Goal: Task Accomplishment & Management: Complete application form

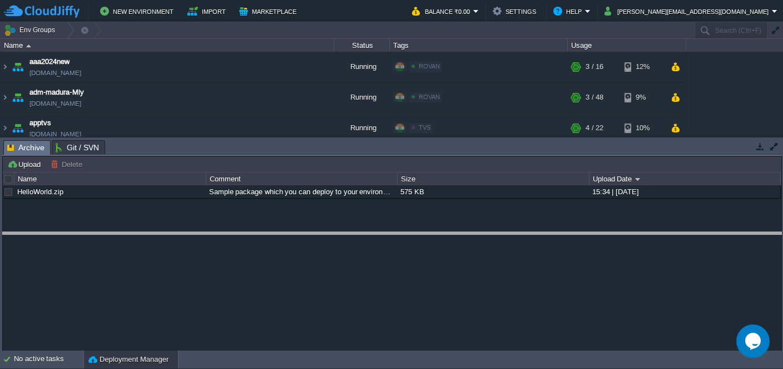
drag, startPoint x: 333, startPoint y: 154, endPoint x: 362, endPoint y: 260, distance: 110.6
click at [359, 250] on body "New Environment Import Marketplace Bonus ₹0.00 Upgrade Account Balance ₹0.00 Se…" at bounding box center [391, 184] width 783 height 369
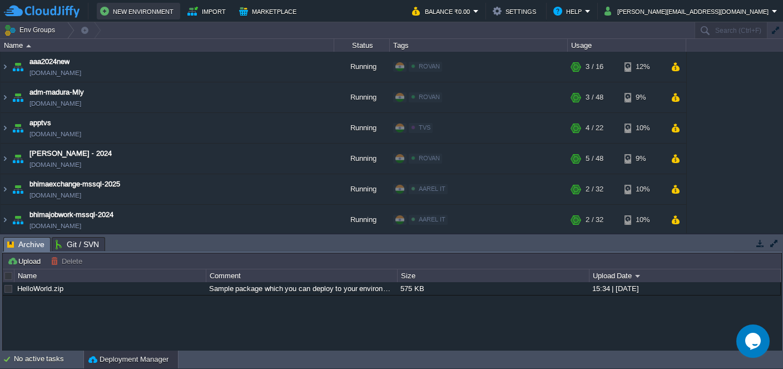
click at [152, 13] on button "New Environment" at bounding box center [138, 10] width 77 height 13
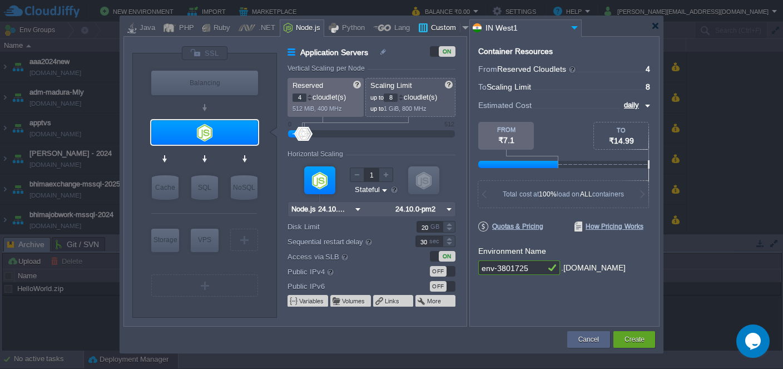
click at [438, 31] on div "Custom" at bounding box center [444, 28] width 32 height 17
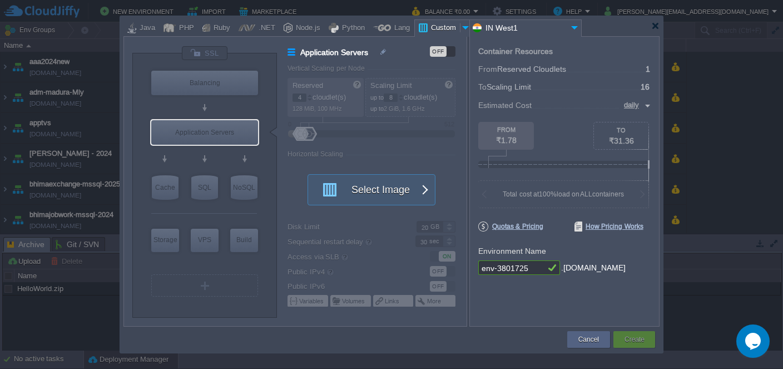
type input "Application Servers"
type input "1"
type input "16"
type input "Docker Image"
type input "Stateless"
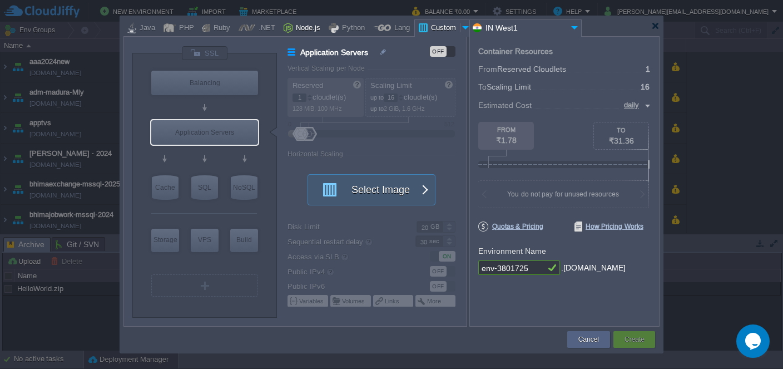
click at [295, 34] on div "Node.js" at bounding box center [307, 28] width 28 height 17
type input "Application Servers"
type input "4"
type input "8"
type input "Node.js 24.10...."
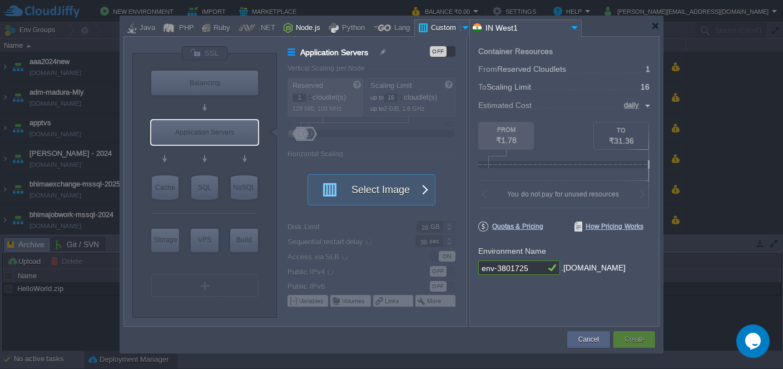
type input "24.10.0-pm2"
type input "Stateful"
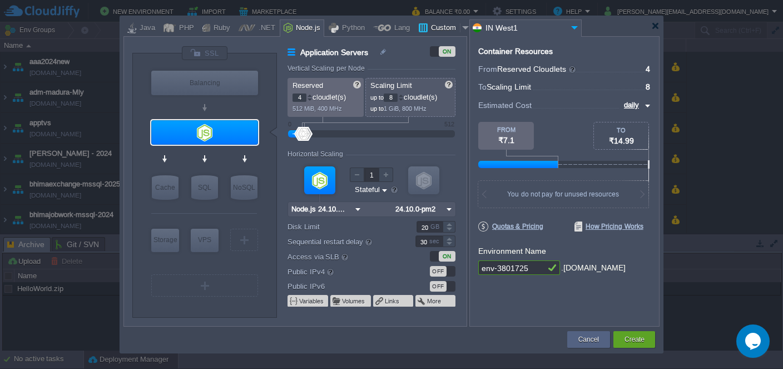
click at [443, 28] on div "Custom" at bounding box center [444, 28] width 32 height 17
type input "Application Servers"
type input "1"
type input "16"
type input "Docker Image"
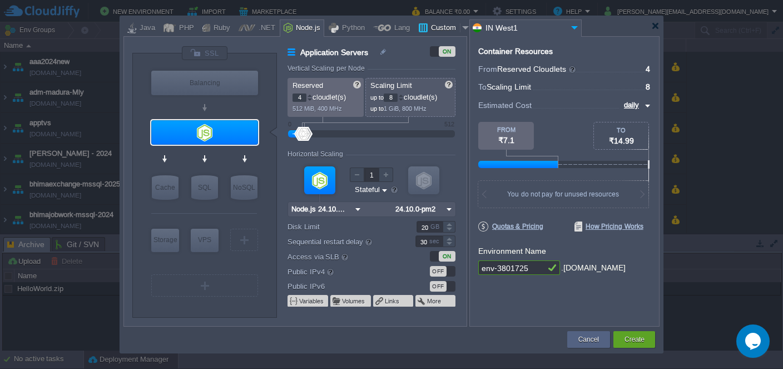
type input "Stateless"
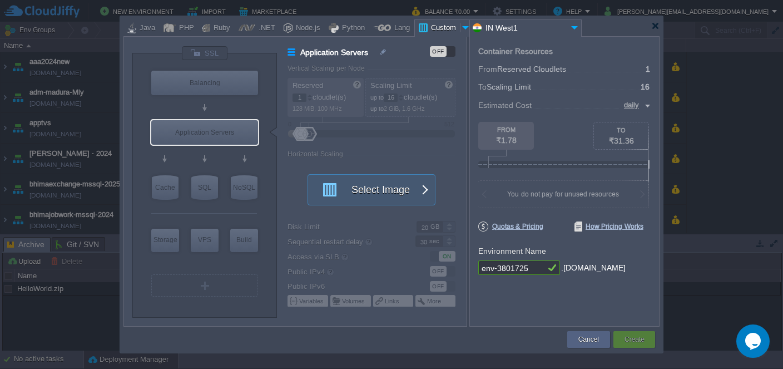
click at [461, 30] on div at bounding box center [466, 27] width 11 height 17
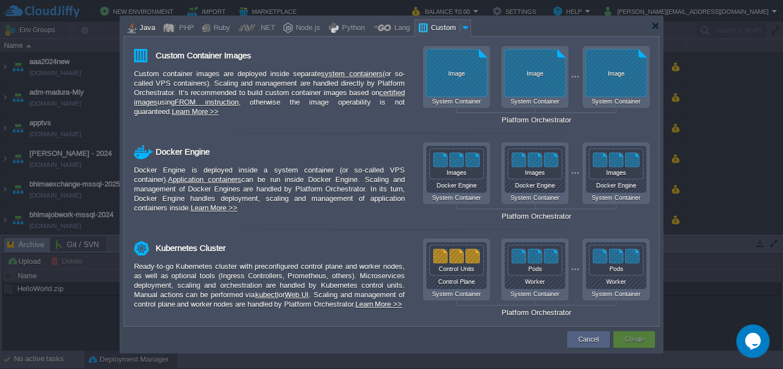
click at [149, 32] on div "Java" at bounding box center [145, 28] width 19 height 17
type input "Application Servers"
type input "6"
type input "Tomcat 11.0.12"
type input "Oracle OpenJD..."
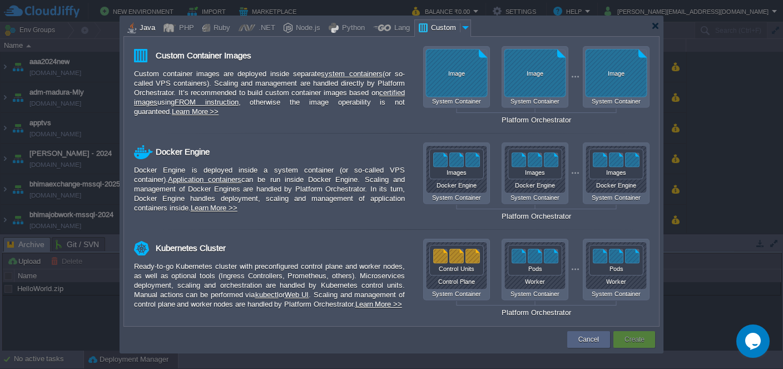
type input "Stateful"
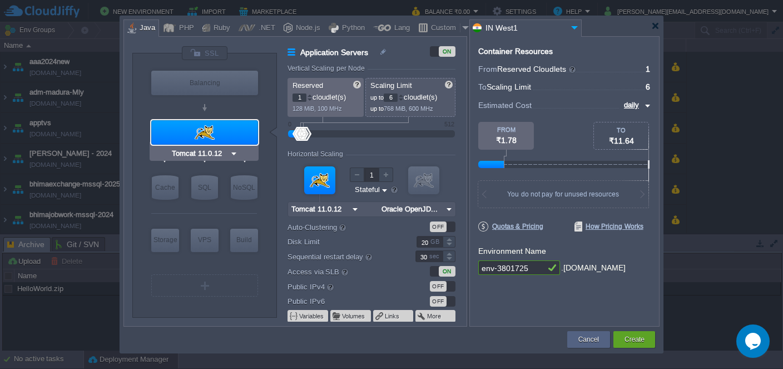
type input "NGINX 1.28.0"
click at [182, 24] on div "PHP" at bounding box center [185, 28] width 18 height 17
type input "Application Servers"
type input "4"
type input "Apache [DATE]"
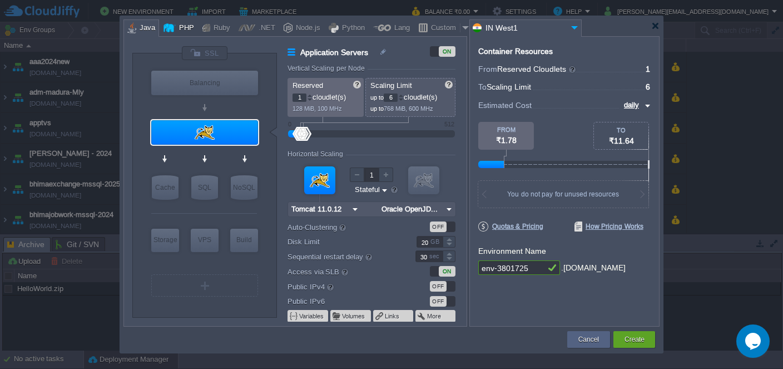
type input "PHP [DATE]"
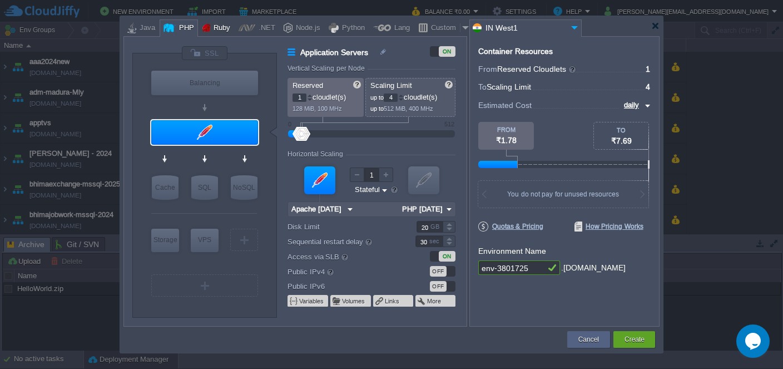
click at [212, 27] on div "Ruby" at bounding box center [220, 28] width 20 height 17
type input "Application Servers"
type input "8"
type input "Apache Ruby 2..."
type input "Ruby 3.4.7"
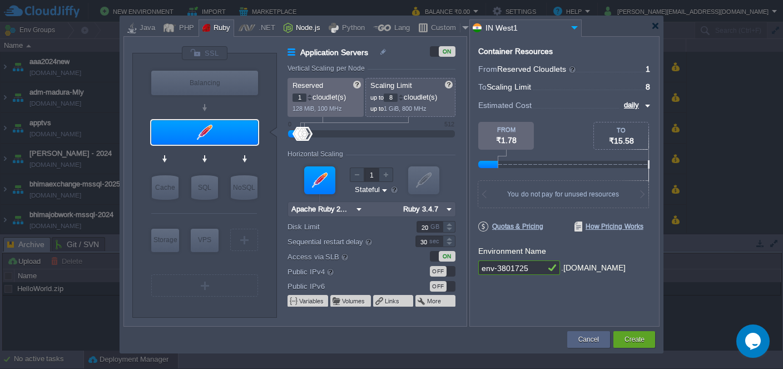
click at [306, 25] on div "Node.js" at bounding box center [307, 28] width 28 height 17
type input "Application Servers"
type input "4"
type input "Node.js 24.10...."
type input "24.10.0-pm2"
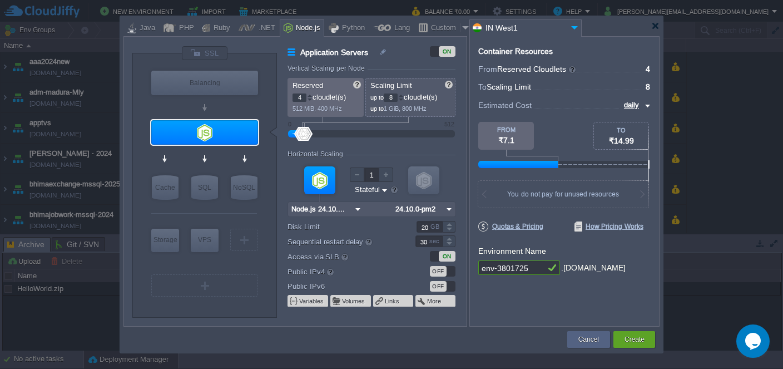
type input "MariaDB 12.0.2"
click at [142, 31] on div "Java" at bounding box center [145, 28] width 19 height 17
type input "Application Servers"
type input "1"
type input "6"
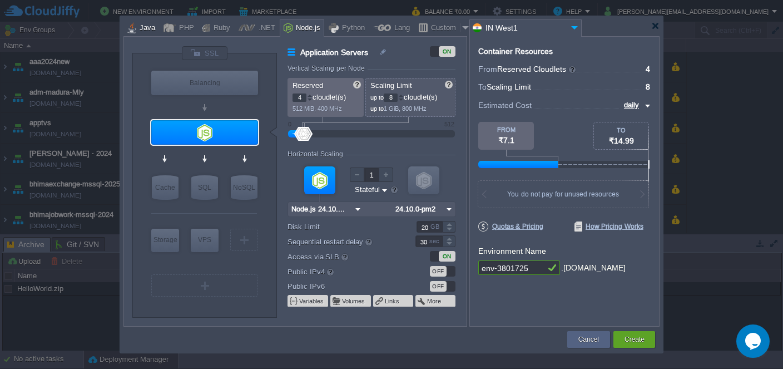
type input "Tomcat 11.0.12"
type input "Oracle OpenJD..."
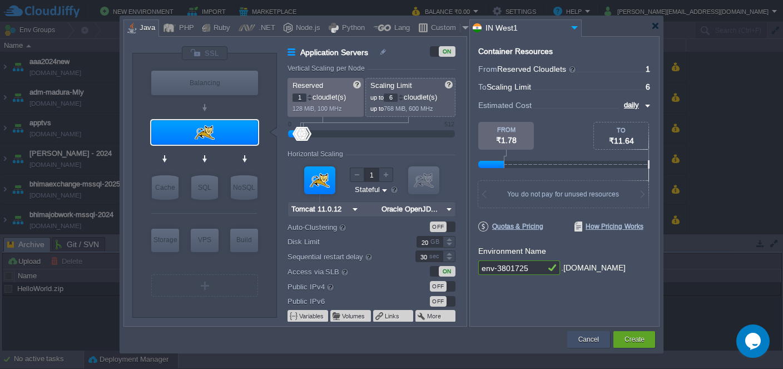
click at [601, 342] on div "Cancel" at bounding box center [589, 339] width 26 height 17
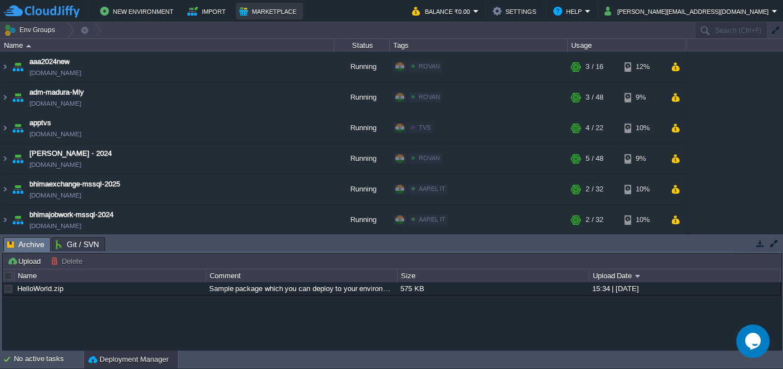
click at [260, 9] on button "Marketplace" at bounding box center [269, 10] width 61 height 13
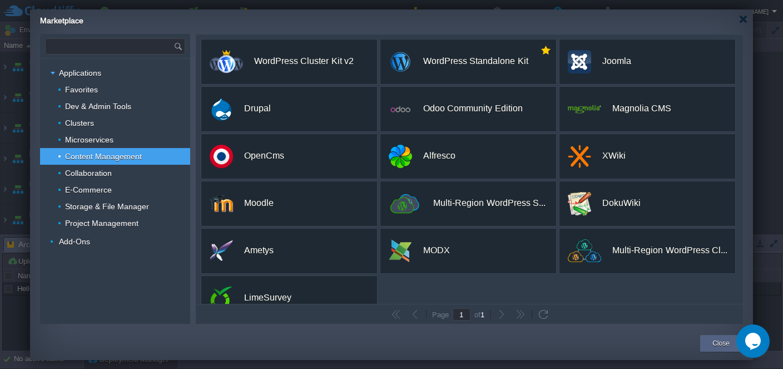
click at [97, 42] on input "text" at bounding box center [110, 46] width 128 height 15
click at [146, 47] on input "text" at bounding box center [110, 46] width 128 height 15
click at [97, 61] on span "Django CMS" at bounding box center [84, 63] width 39 height 14
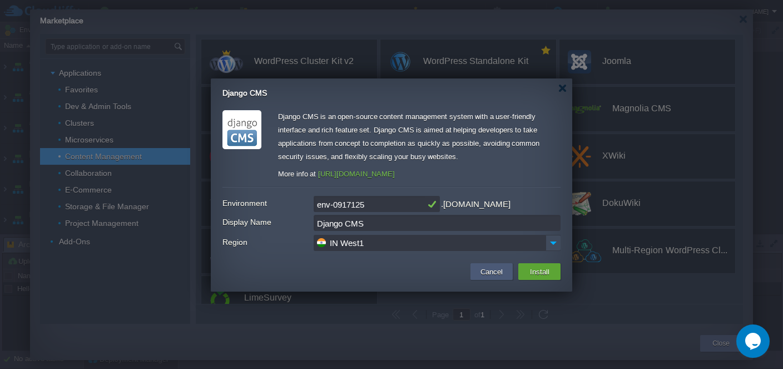
type input "Type application or add-on name"
click at [504, 271] on button "Cancel" at bounding box center [491, 271] width 29 height 13
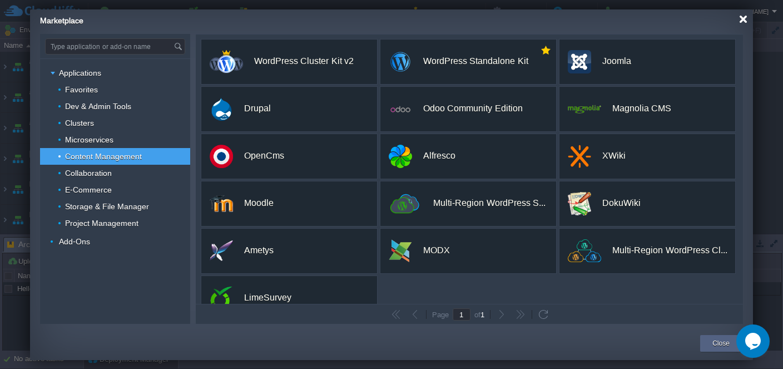
click at [743, 23] on div at bounding box center [743, 19] width 8 height 8
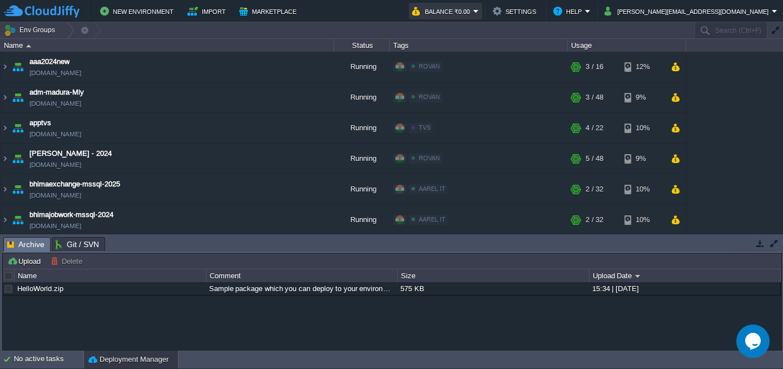
click at [473, 5] on button "Balance ₹0.00" at bounding box center [442, 10] width 61 height 13
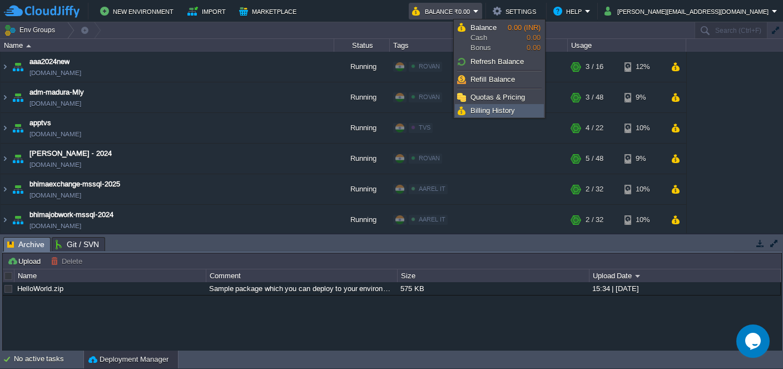
click at [494, 107] on span "Billing History" at bounding box center [493, 110] width 45 height 8
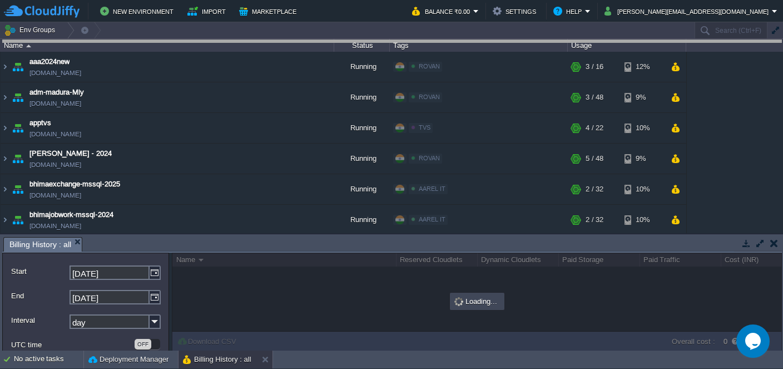
drag, startPoint x: 269, startPoint y: 251, endPoint x: 333, endPoint y: 28, distance: 232.7
click at [333, 28] on body "New Environment Import Marketplace Bonus ₹0.00 Upgrade Account Balance ₹0.00 Se…" at bounding box center [391, 184] width 783 height 369
